Goal: Find specific page/section: Find specific page/section

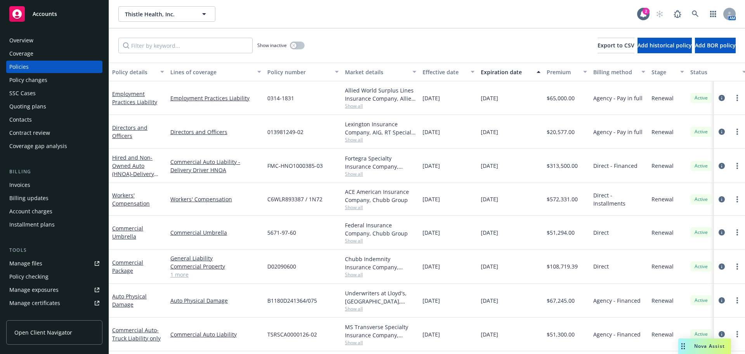
click at [42, 15] on span "Accounts" at bounding box center [45, 14] width 24 height 6
